Goal: Transaction & Acquisition: Purchase product/service

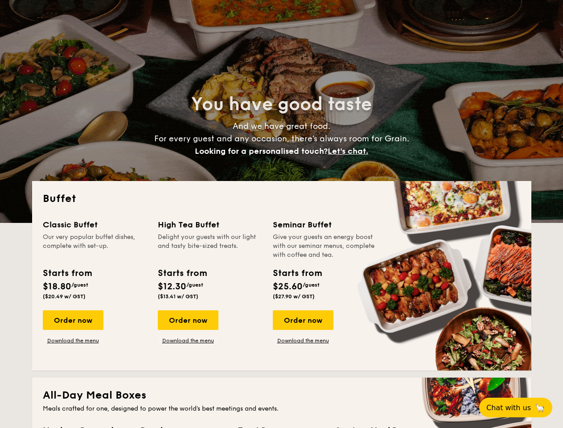
select select
click at [281, 214] on div "Buffet Classic Buffet Our very popular buffet dishes, complete with set-up. Sta…" at bounding box center [281, 276] width 499 height 190
click at [351, 151] on span "Let's chat." at bounding box center [348, 151] width 41 height 10
click at [73, 320] on div "Order now" at bounding box center [73, 320] width 61 height 20
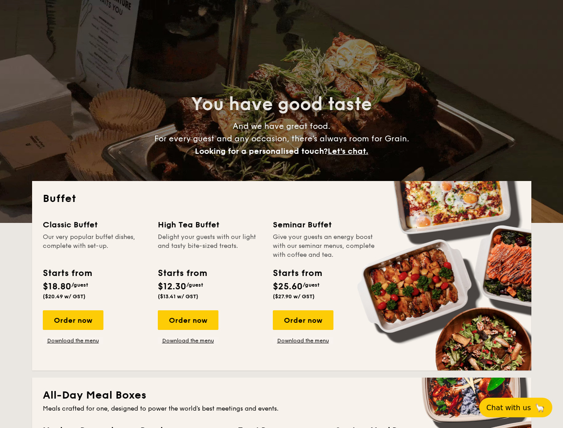
click at [188, 320] on div "Order now" at bounding box center [188, 320] width 61 height 20
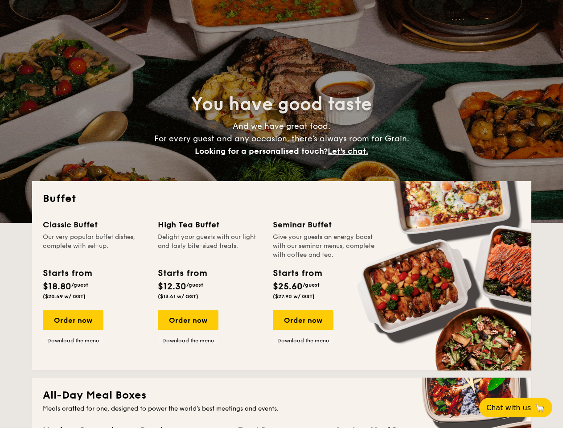
click at [303, 320] on div "Order now" at bounding box center [303, 320] width 61 height 20
click at [521, 408] on span "Chat with us" at bounding box center [509, 408] width 45 height 8
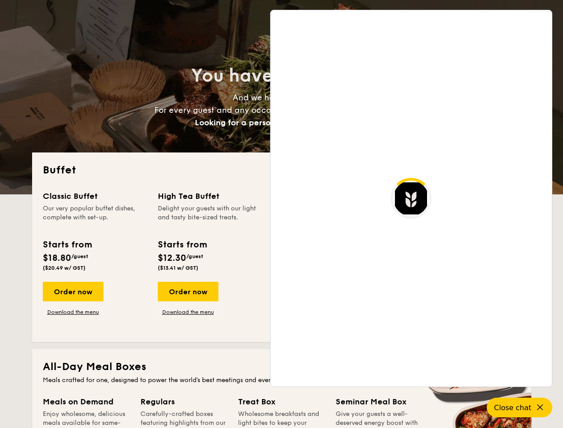
scroll to position [1443, 0]
